Goal: Transaction & Acquisition: Purchase product/service

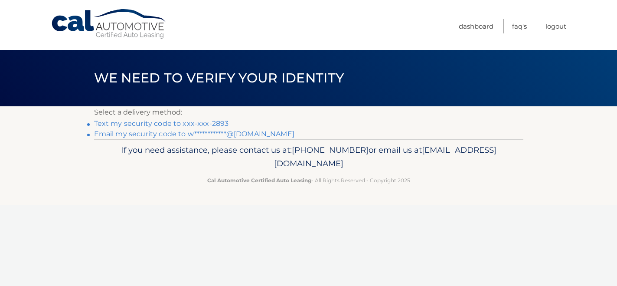
click at [166, 122] on link "Text my security code to xxx-xxx-2893" at bounding box center [161, 123] width 135 height 8
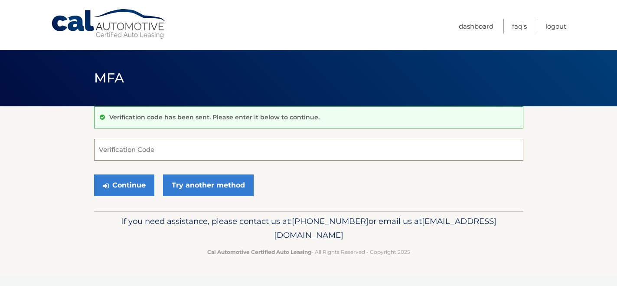
click at [160, 149] on input "Verification Code" at bounding box center [308, 150] width 429 height 22
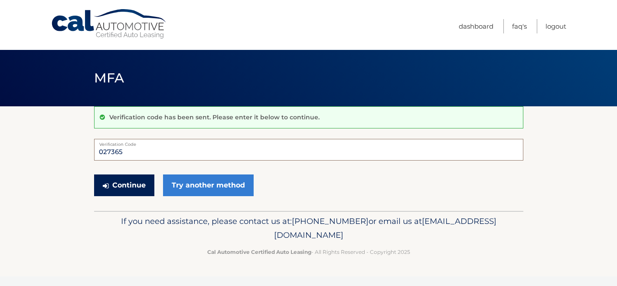
type input "027365"
click at [137, 186] on button "Continue" at bounding box center [124, 185] width 60 height 22
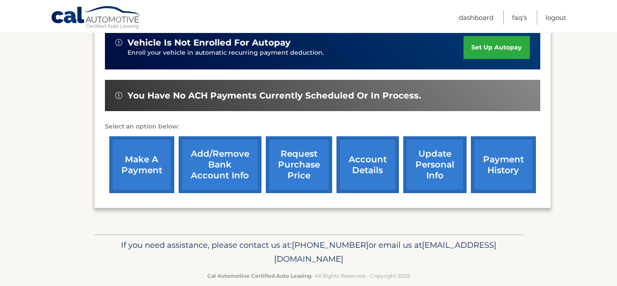
scroll to position [239, 0]
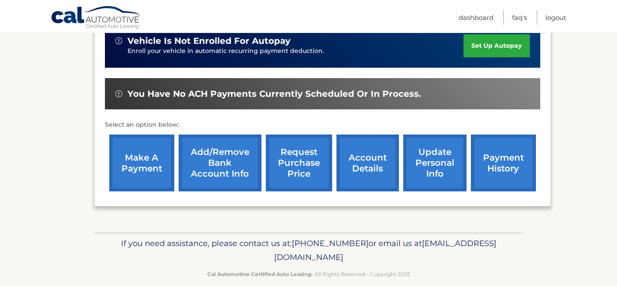
click at [152, 158] on link "make a payment" at bounding box center [141, 162] width 65 height 57
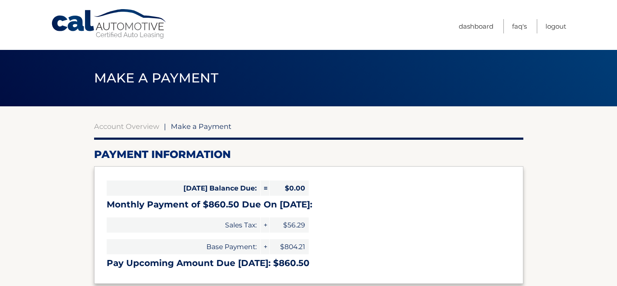
select select "NTYzZGJiMzAtMWUzZC00YjE5LTgzYjMtMjI1YTg2NDFmNjJk"
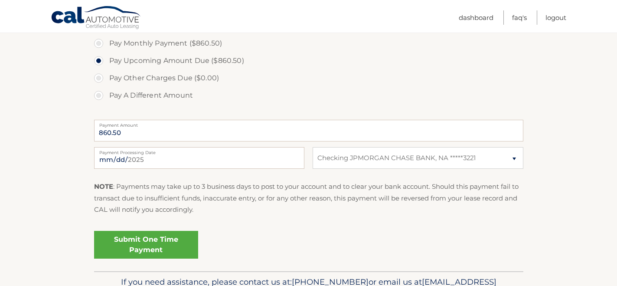
scroll to position [284, 0]
click at [156, 243] on link "Submit One Time Payment" at bounding box center [146, 243] width 104 height 28
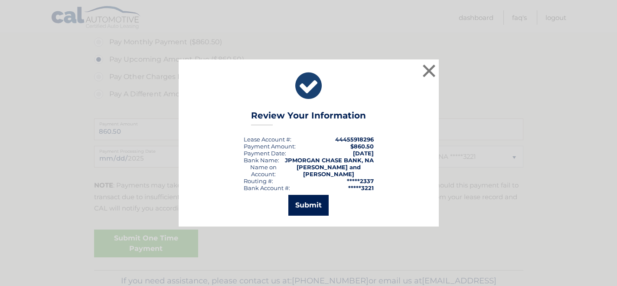
click at [308, 200] on button "Submit" at bounding box center [308, 205] width 40 height 21
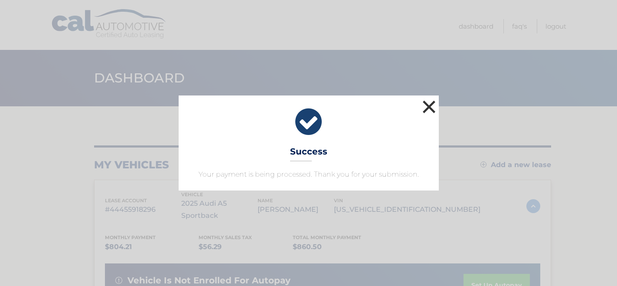
click at [430, 105] on button "×" at bounding box center [428, 106] width 17 height 17
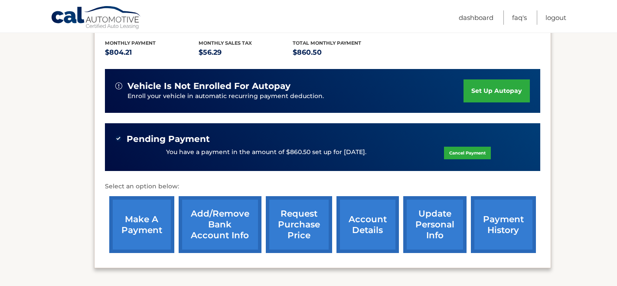
scroll to position [256, 0]
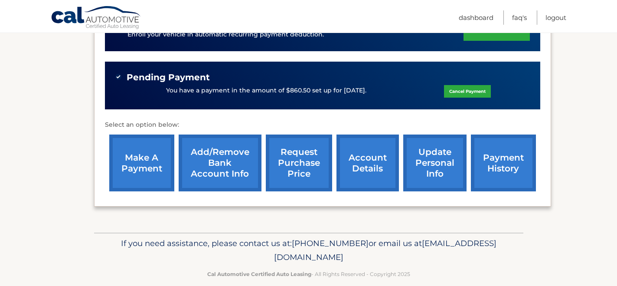
click at [514, 162] on link "payment history" at bounding box center [503, 162] width 65 height 57
